Goal: Task Accomplishment & Management: Use online tool/utility

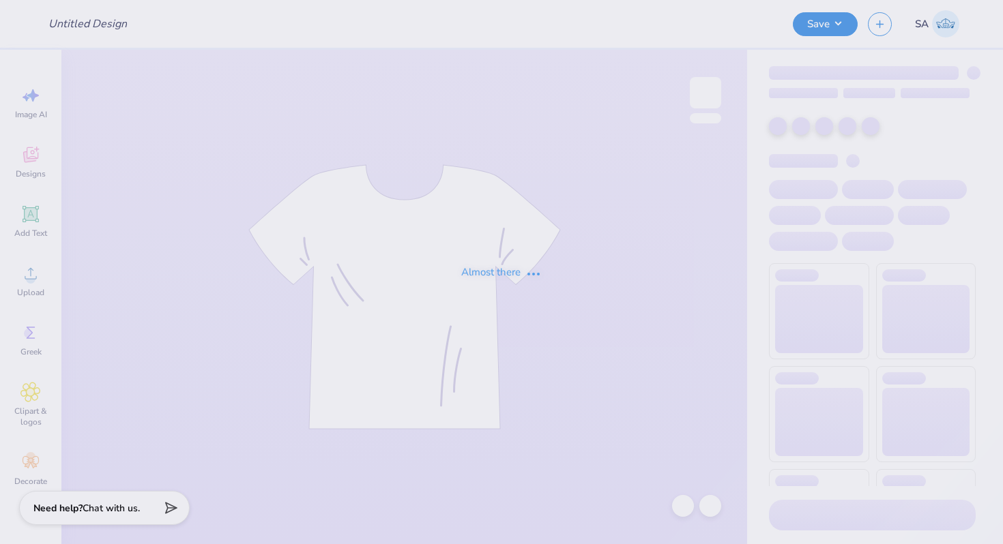
type input "Training - Ticket Activities 11"
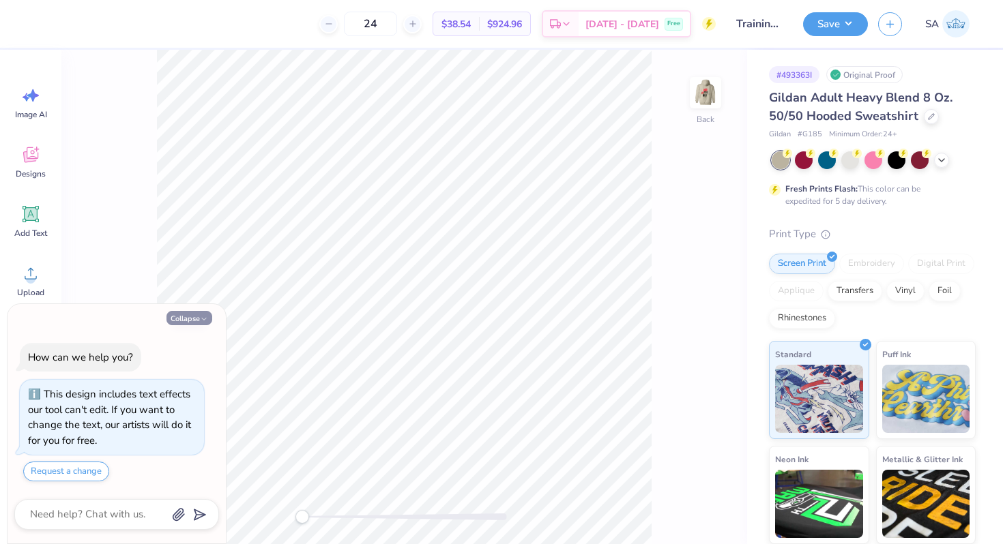
click at [196, 313] on button "Collapse" at bounding box center [189, 318] width 46 height 14
type textarea "x"
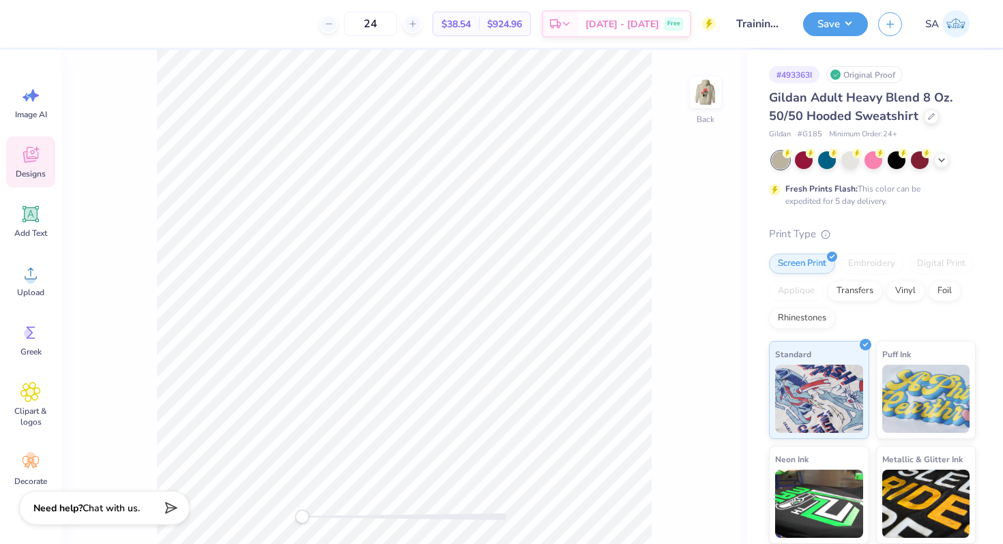
click at [29, 160] on icon at bounding box center [30, 156] width 13 height 11
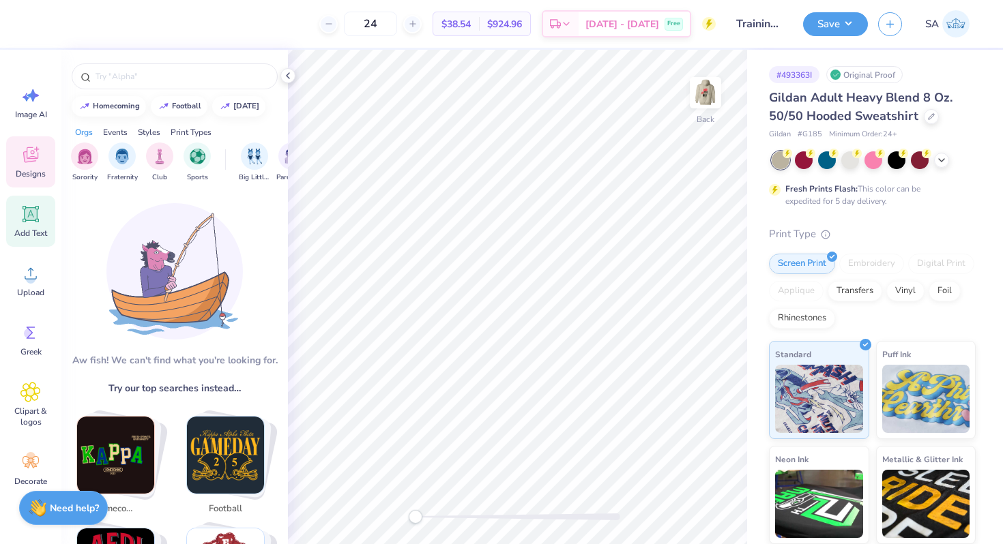
click at [33, 215] on icon at bounding box center [31, 214] width 13 height 13
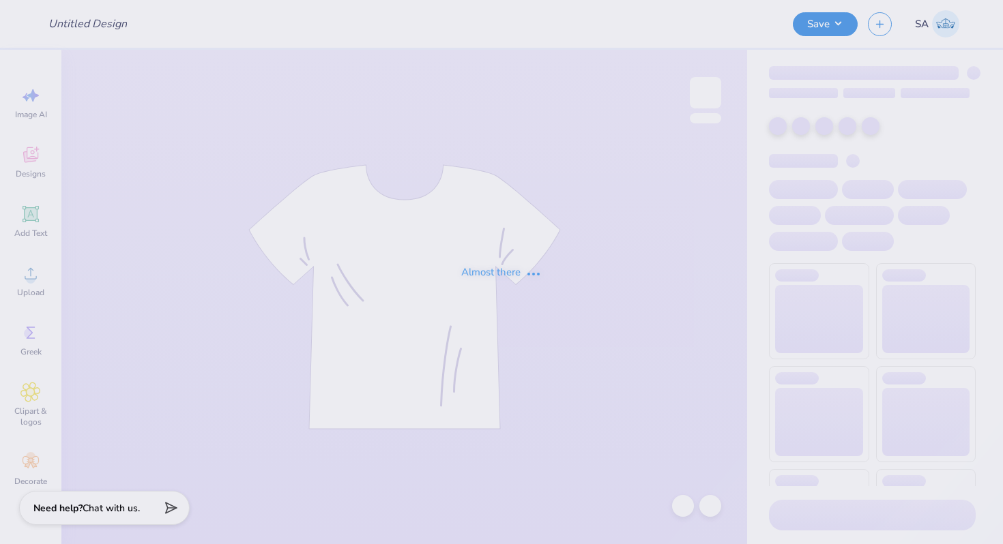
type input "Training - Ticket Activities 11"
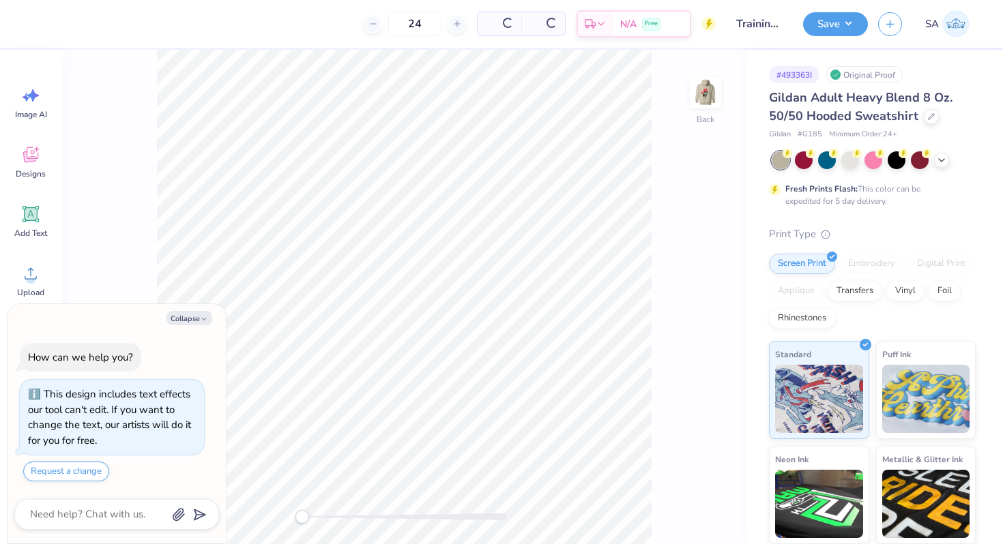
type textarea "x"
